Goal: Information Seeking & Learning: Learn about a topic

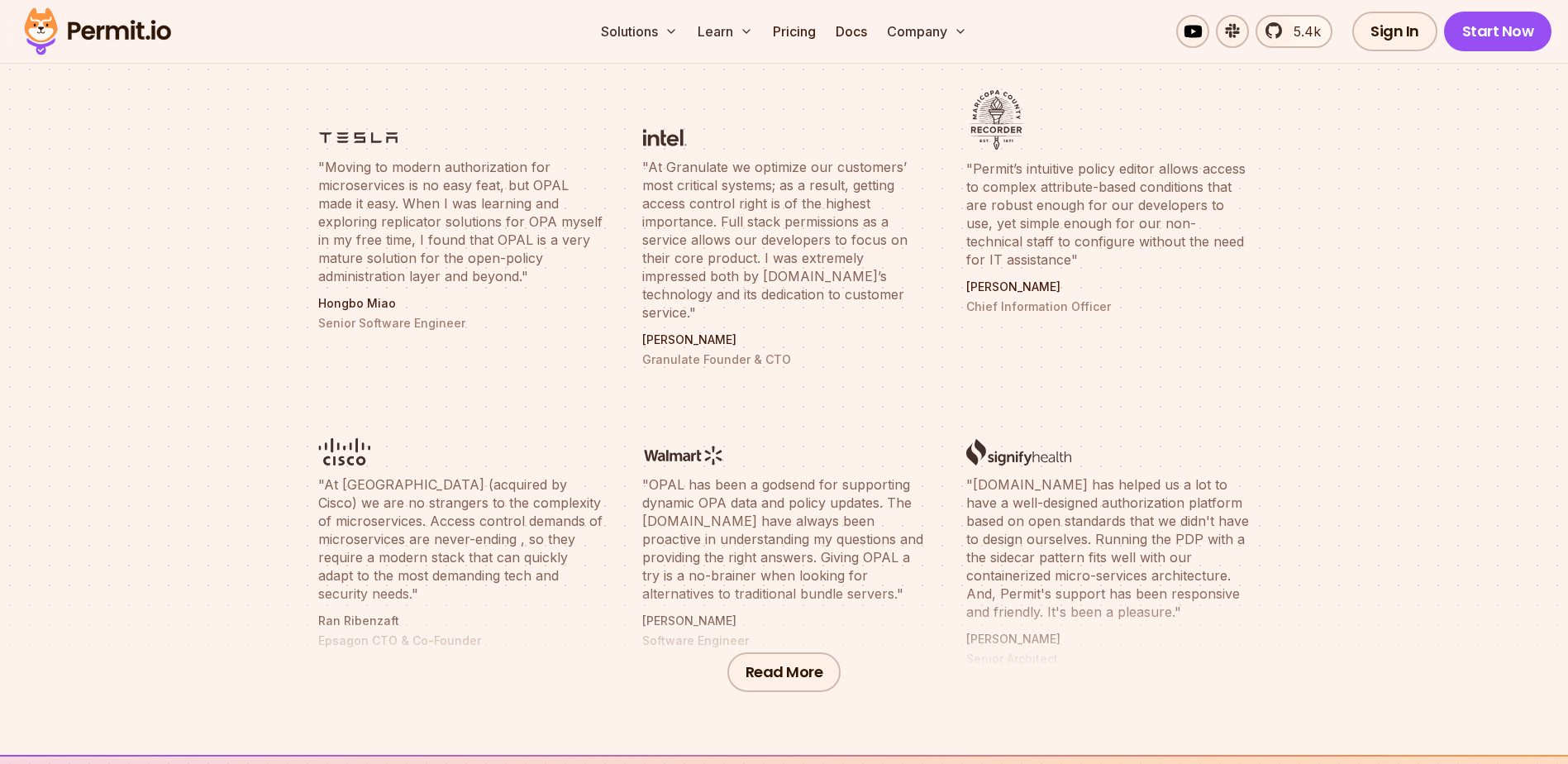
scroll to position [744, 0]
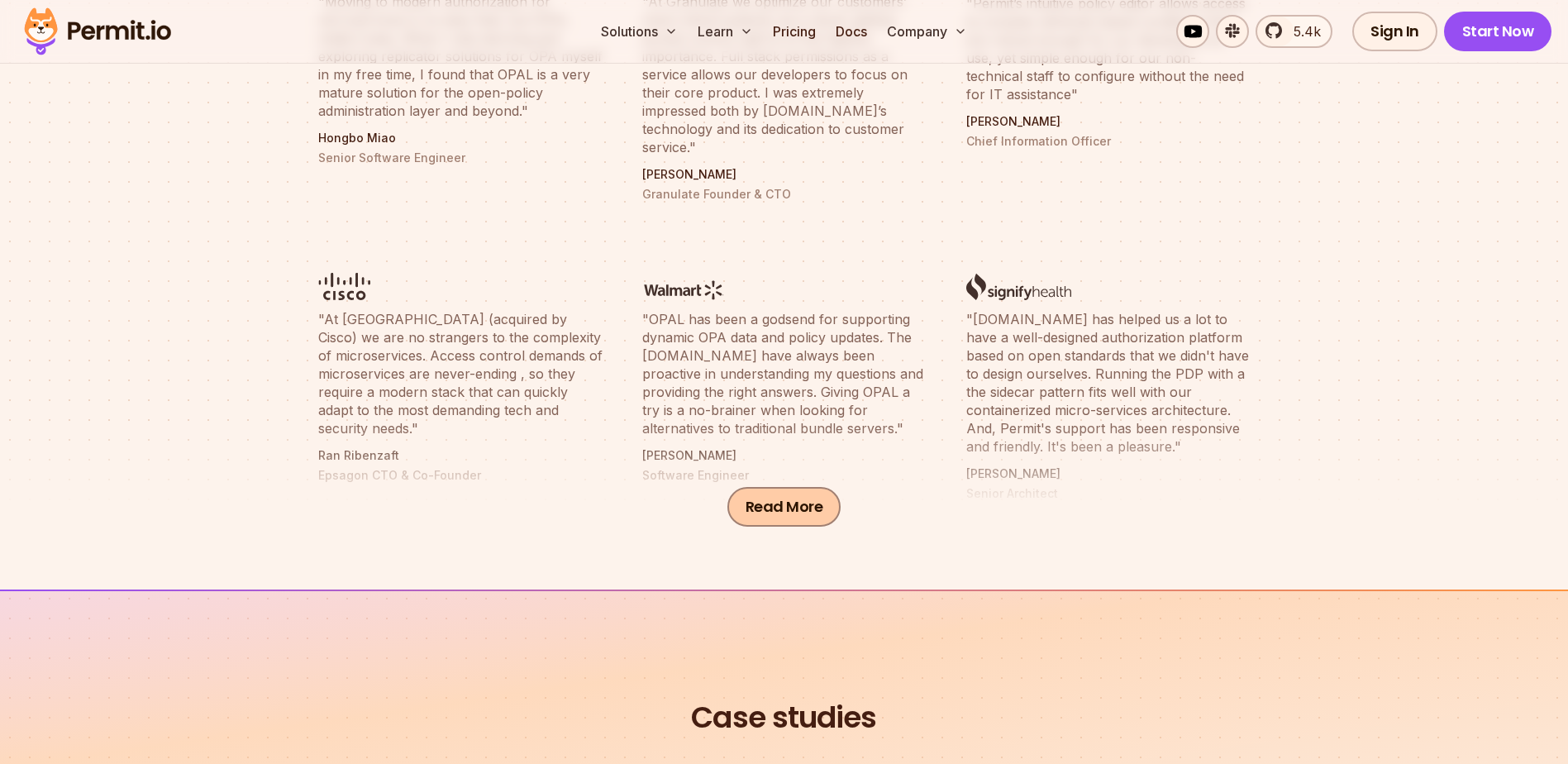
click at [778, 524] on button "Read More" at bounding box center [784, 506] width 114 height 39
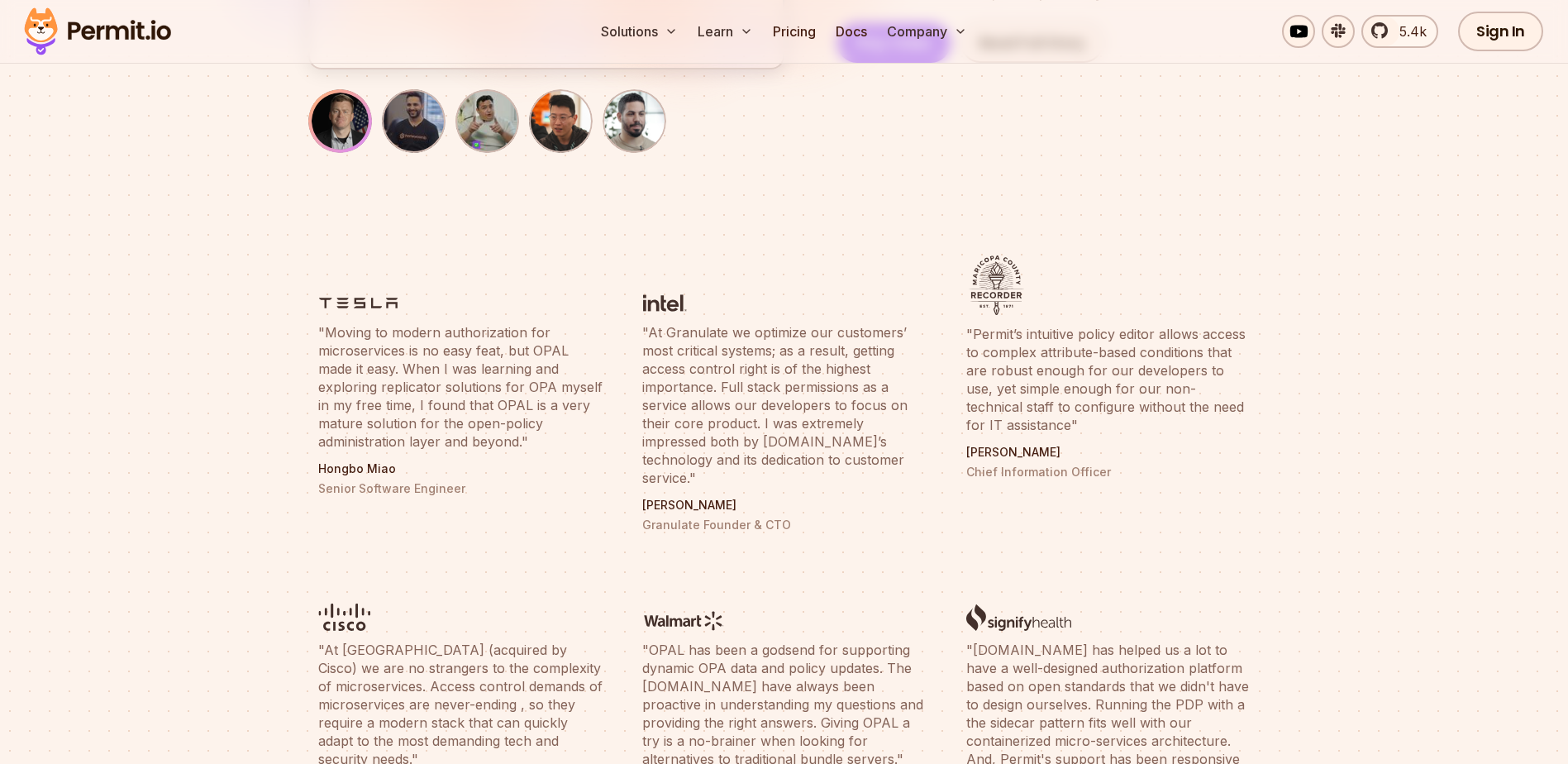
scroll to position [0, 0]
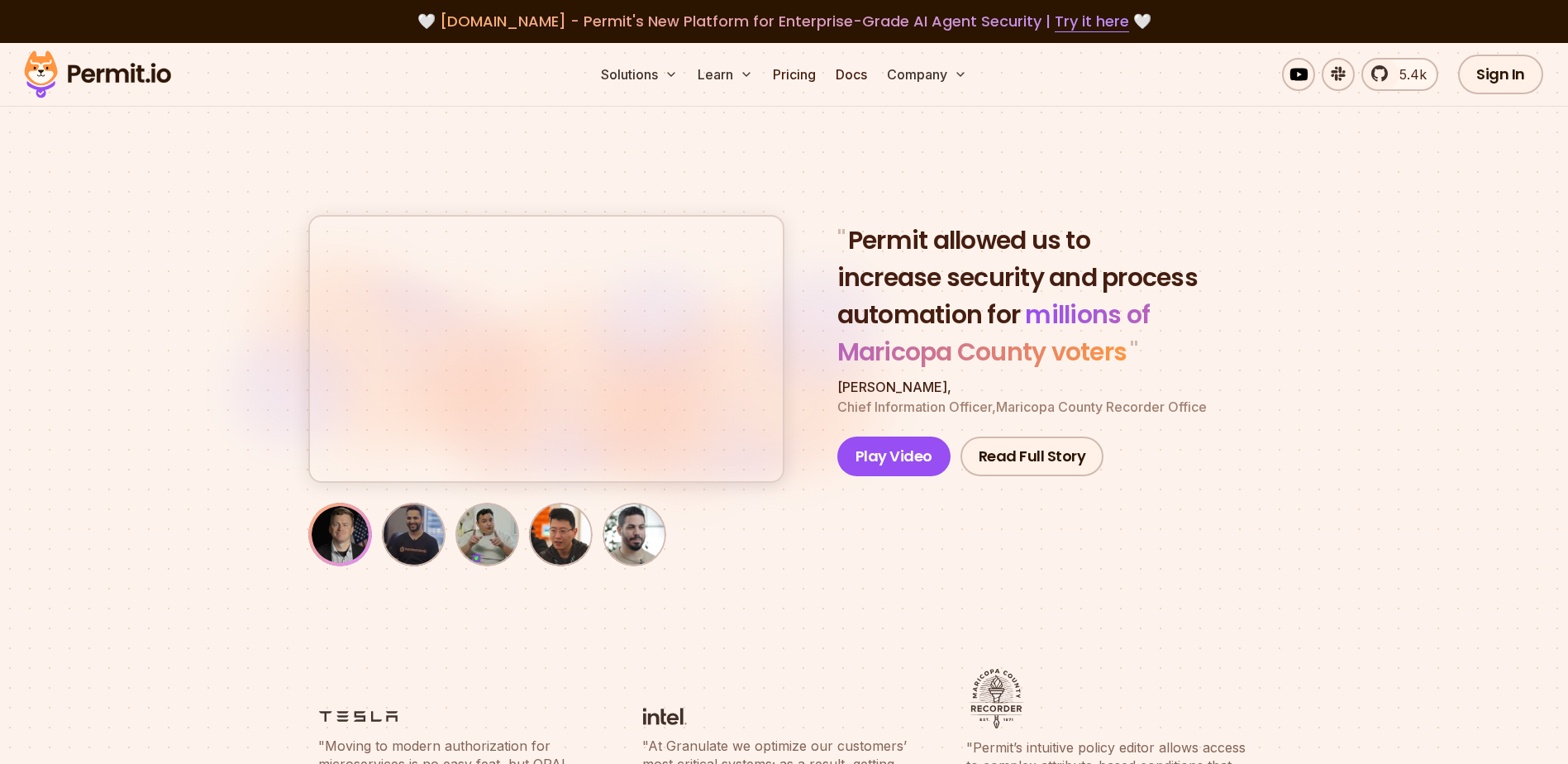
drag, startPoint x: 738, startPoint y: 383, endPoint x: 1317, endPoint y: 268, distance: 590.3
click at [1317, 268] on section "" Permit allowed us to increase security and process automation for millions of…" at bounding box center [784, 344] width 1568 height 603
click at [1074, 450] on link "Read Full Story" at bounding box center [1032, 456] width 144 height 39
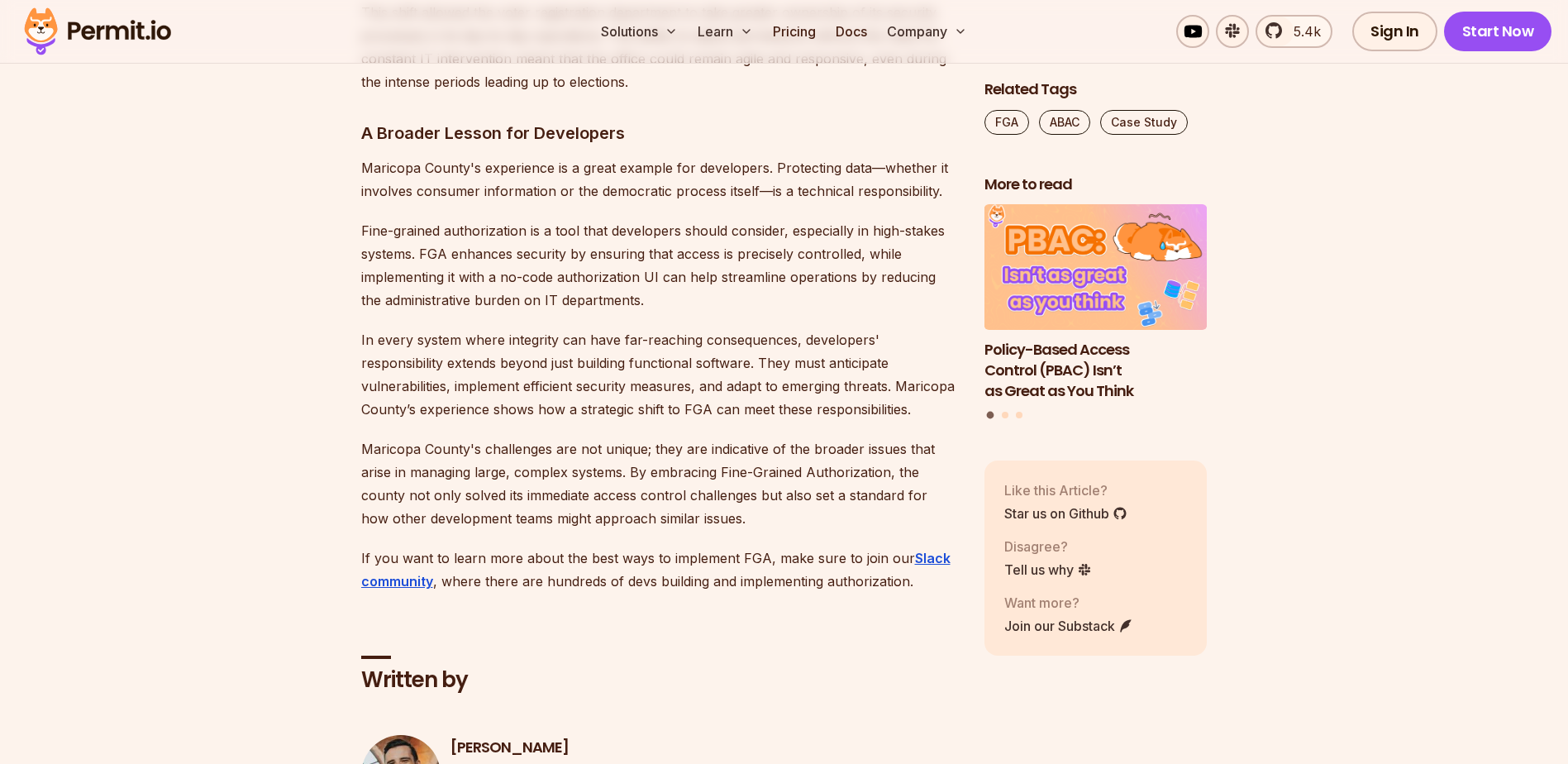
scroll to position [3306, 0]
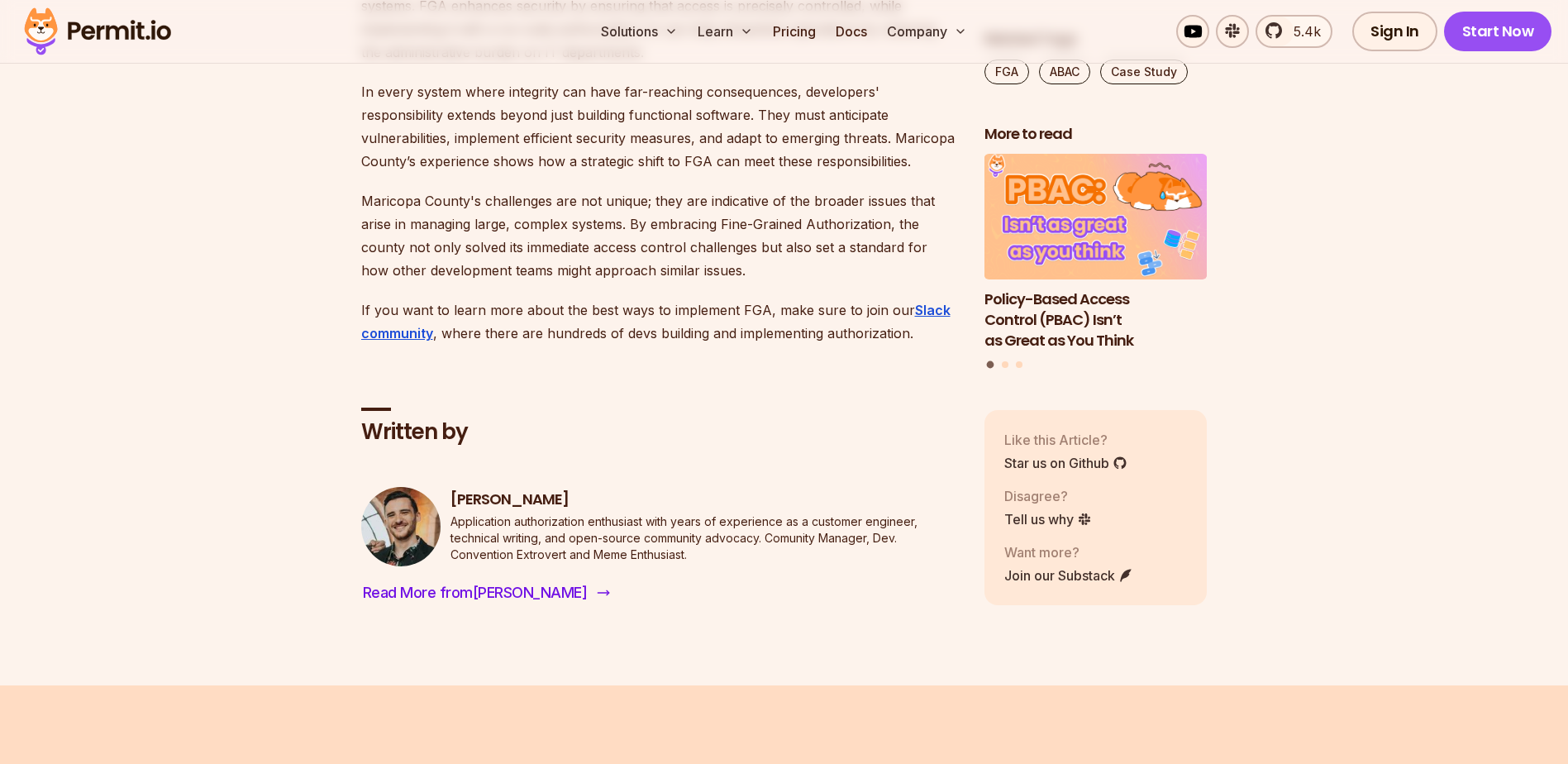
click at [475, 581] on span "Read More from Daniel" at bounding box center [475, 592] width 225 height 23
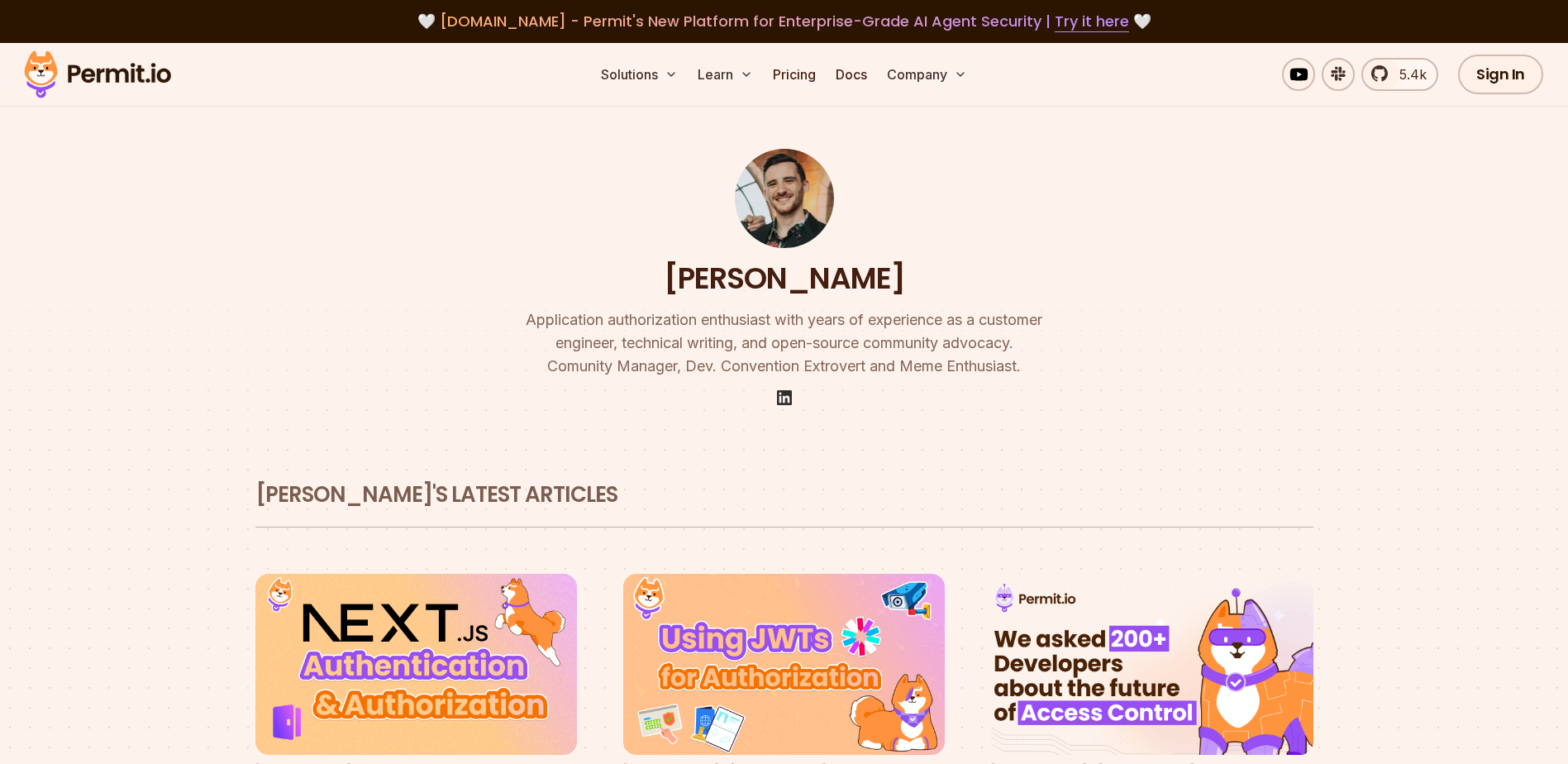
click at [790, 395] on img at bounding box center [784, 397] width 20 height 20
